Goal: Transaction & Acquisition: Purchase product/service

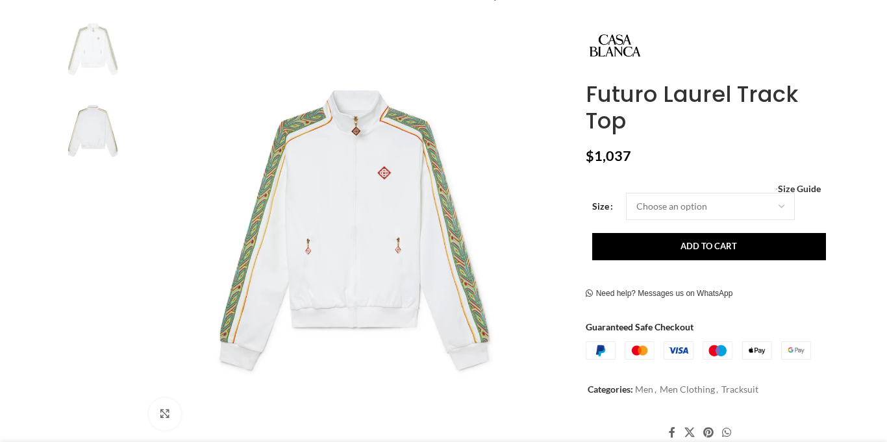
scroll to position [252, 0]
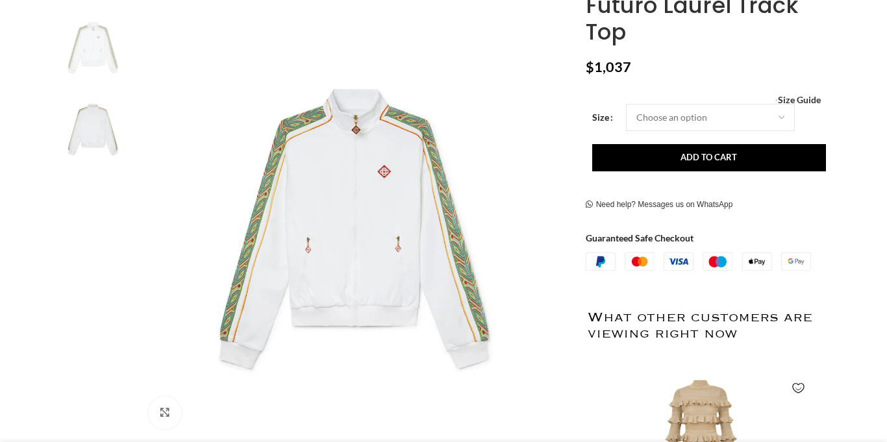
click at [77, 137] on img at bounding box center [92, 129] width 79 height 76
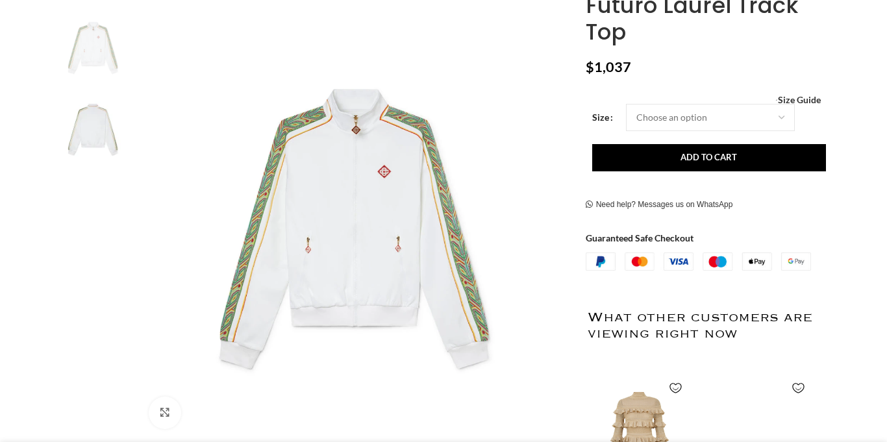
click at [80, 136] on img at bounding box center [92, 129] width 79 height 76
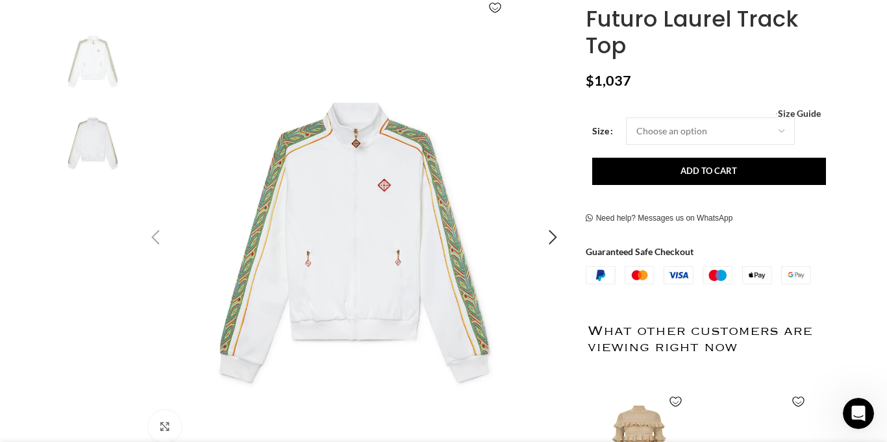
scroll to position [0, 1367]
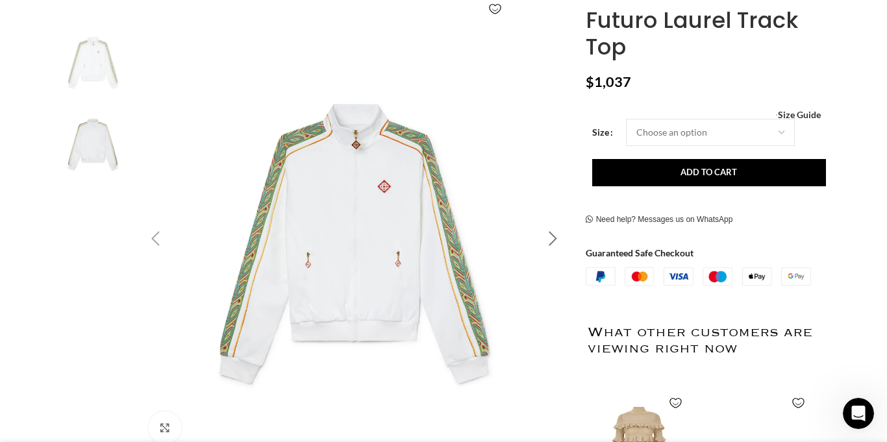
click at [551, 240] on div "Next slide" at bounding box center [553, 239] width 32 height 32
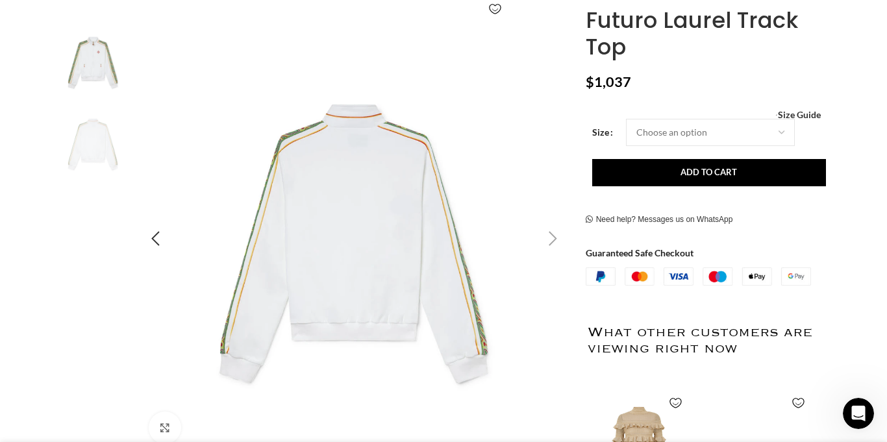
scroll to position [0, 1640]
click at [387, 228] on img "2 / 2" at bounding box center [354, 238] width 430 height 430
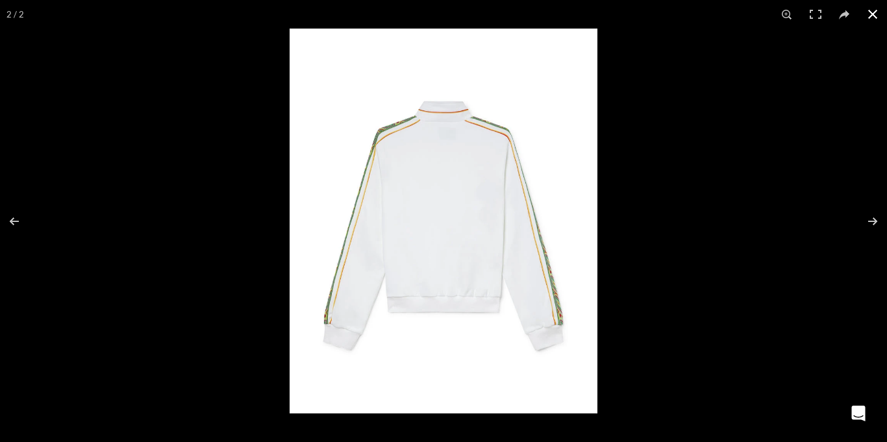
click at [875, 11] on button at bounding box center [872, 14] width 29 height 29
